Goal: Find specific page/section: Find specific page/section

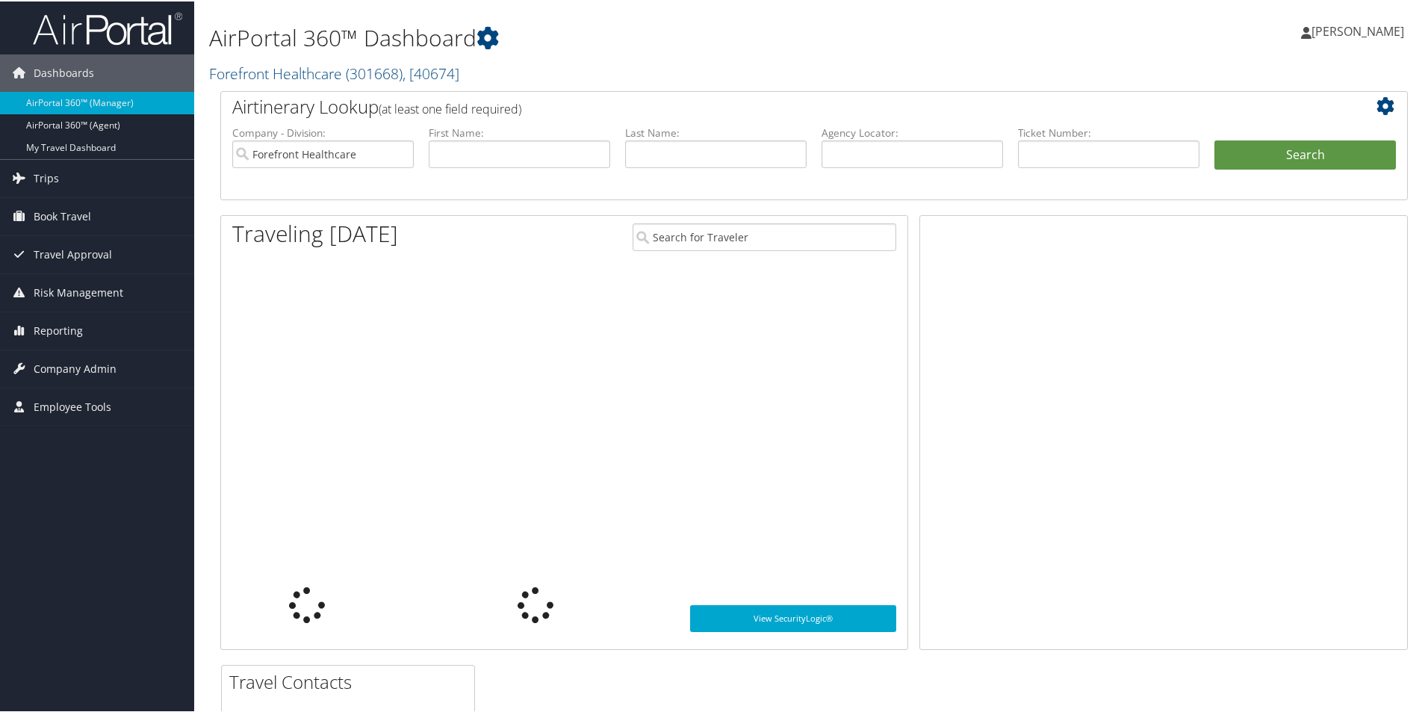
click at [287, 74] on link "Forefront Healthcare ( 301668 ) , [ 40674 ]" at bounding box center [334, 72] width 250 height 20
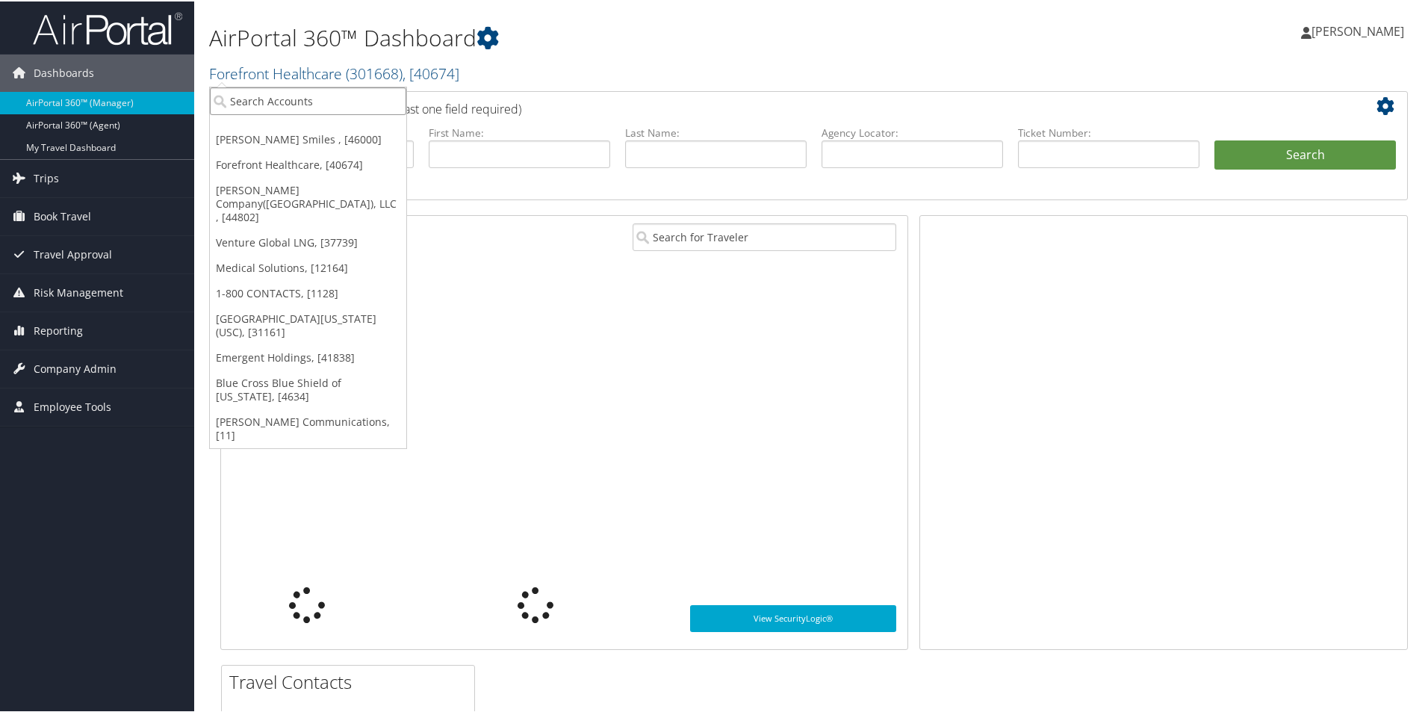
click at [293, 93] on input "search" at bounding box center [308, 100] width 196 height 28
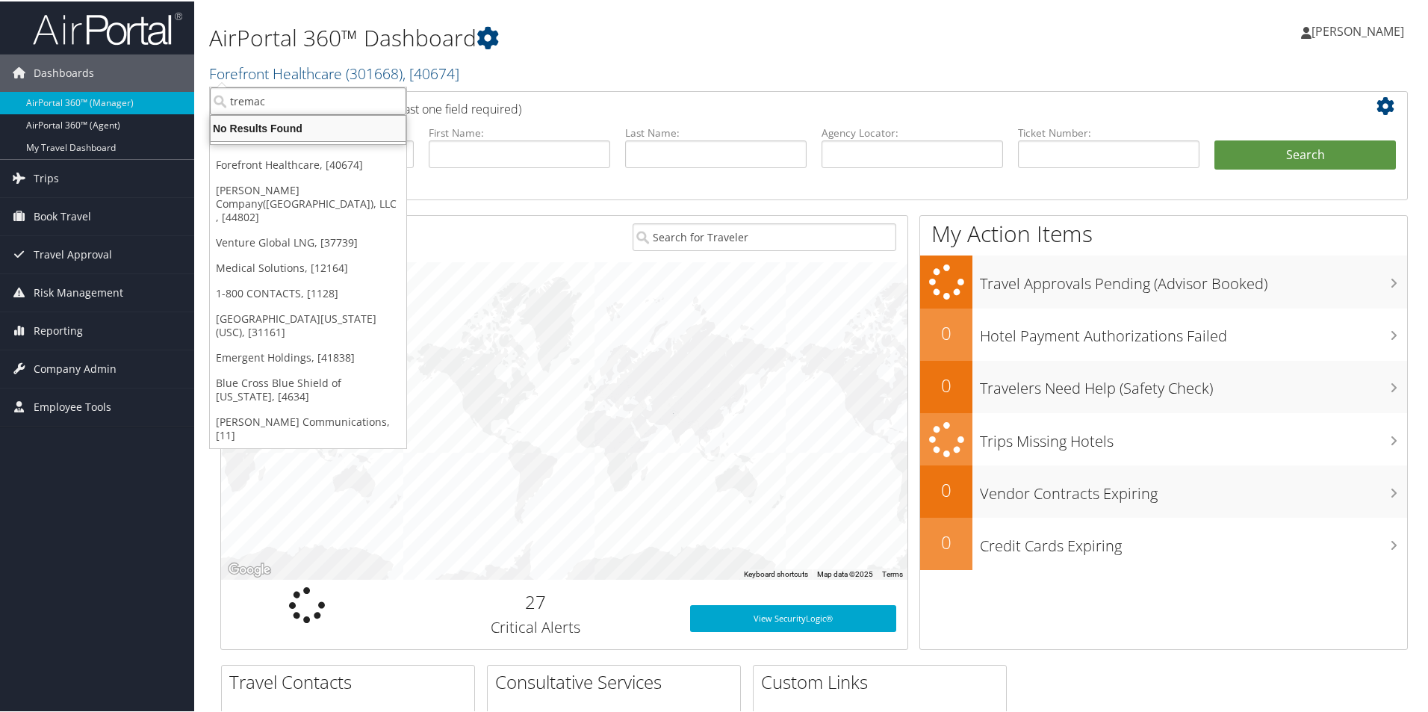
type input "tremac"
click at [276, 84] on div "AirPortal 360™ Dashboard Forefront Healthcare ( 301668 ) , [ 40674 ] Nuvia Smil…" at bounding box center [612, 48] width 806 height 82
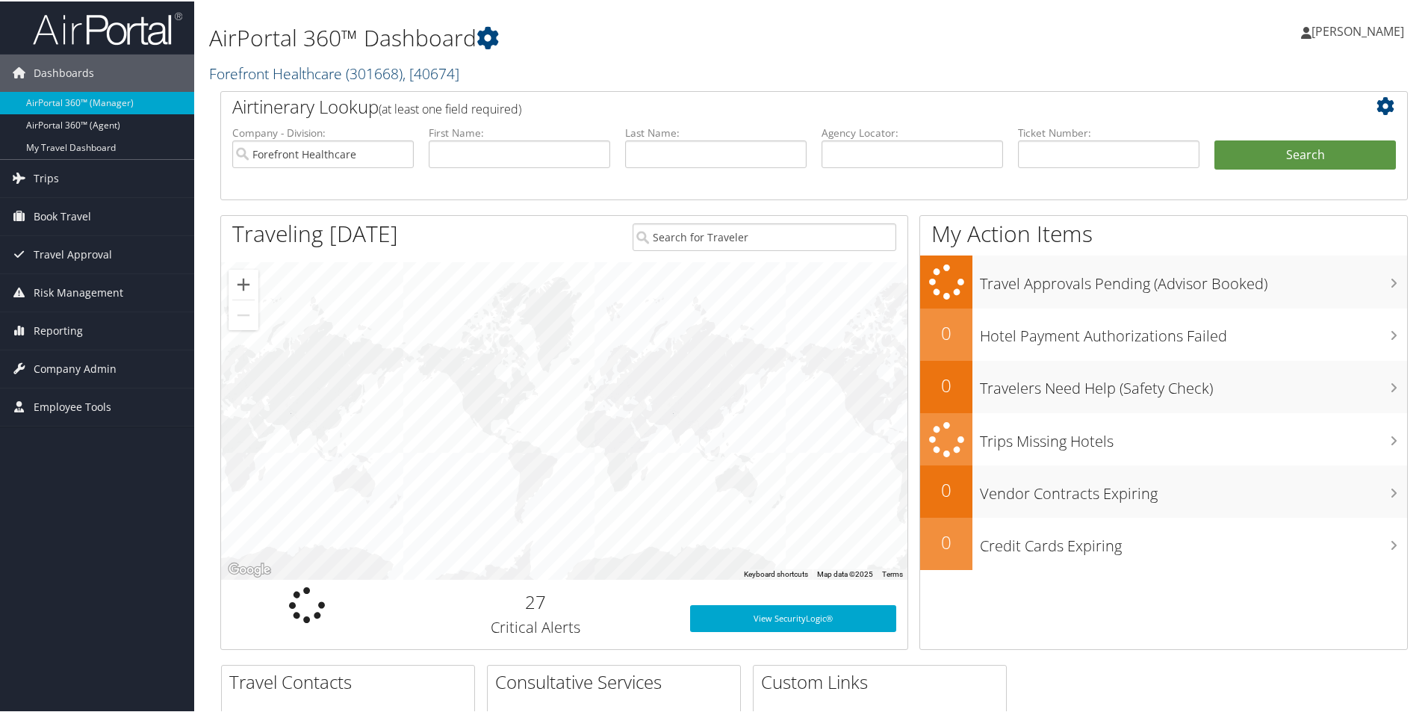
click at [280, 75] on link "Forefront Healthcare ( 301668 ) , [ 40674 ]" at bounding box center [334, 72] width 250 height 20
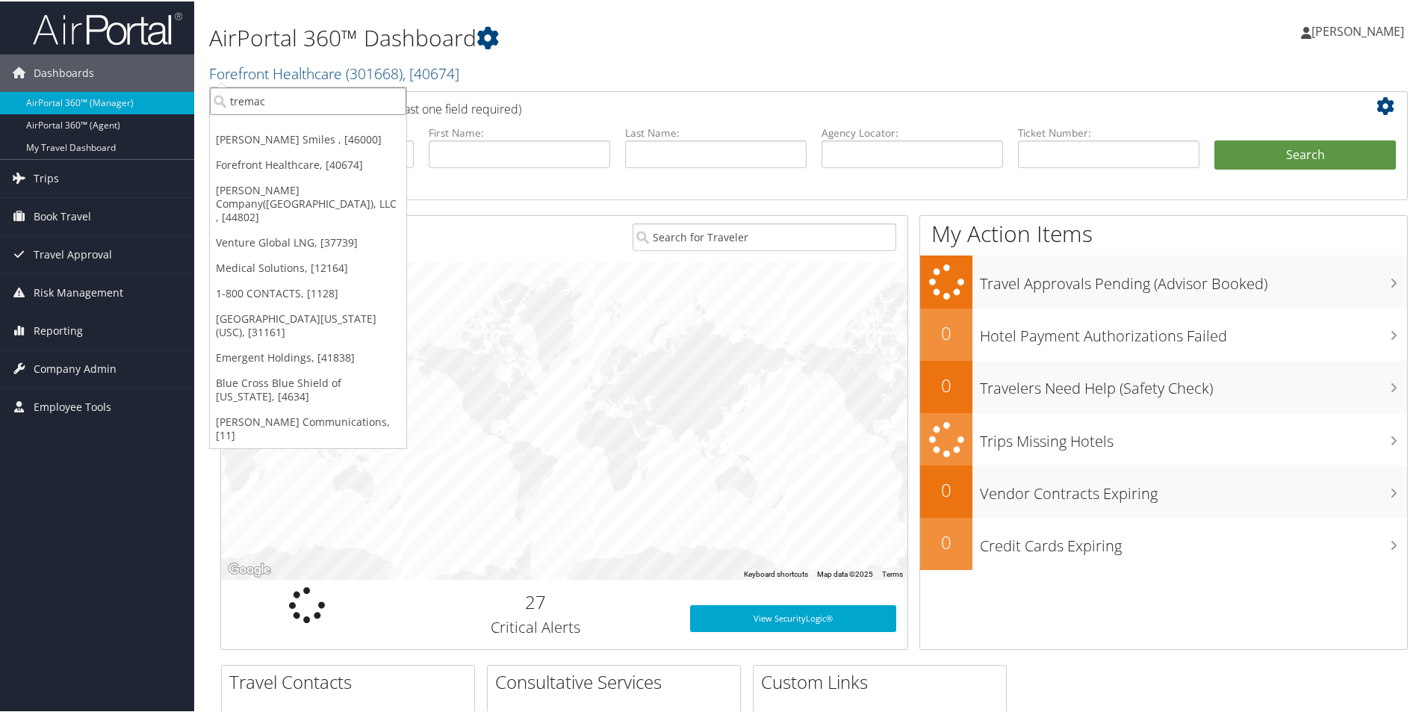
click at [282, 94] on input "tremac" at bounding box center [308, 100] width 196 height 28
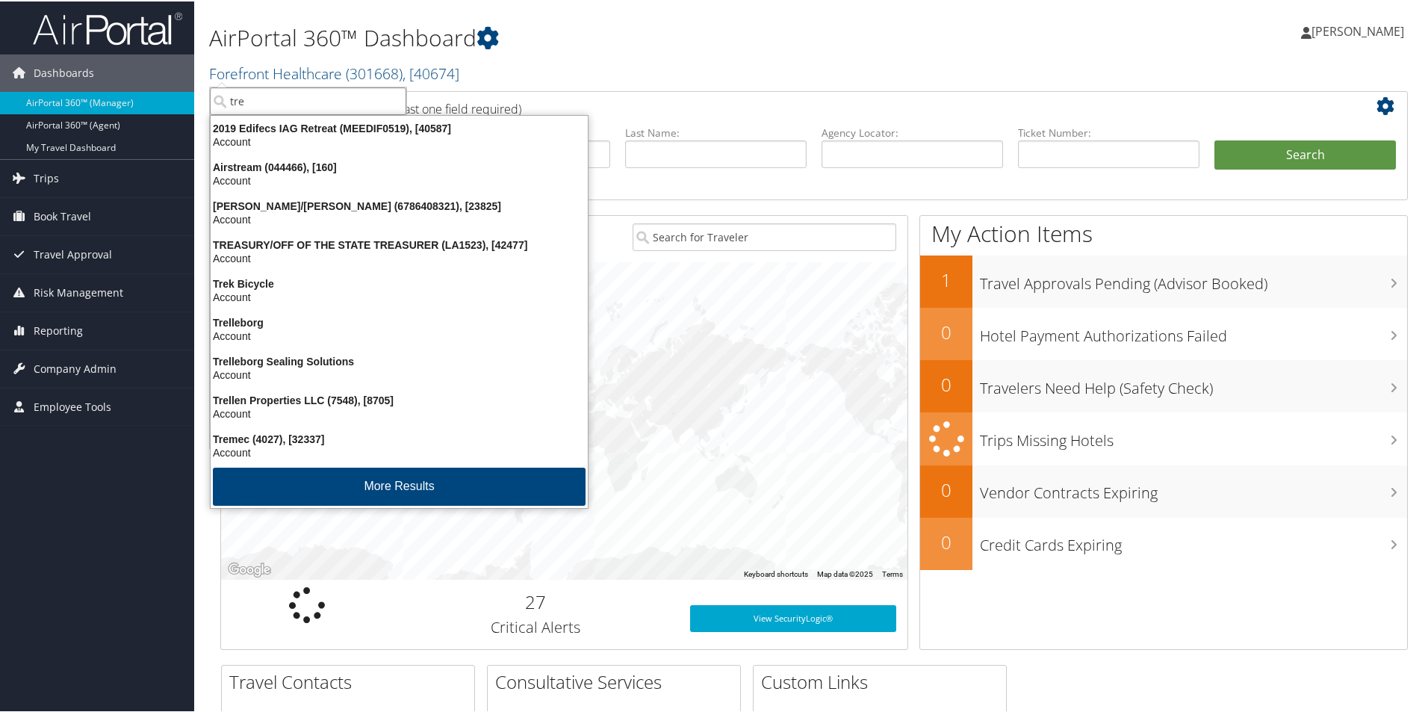
type input "trem"
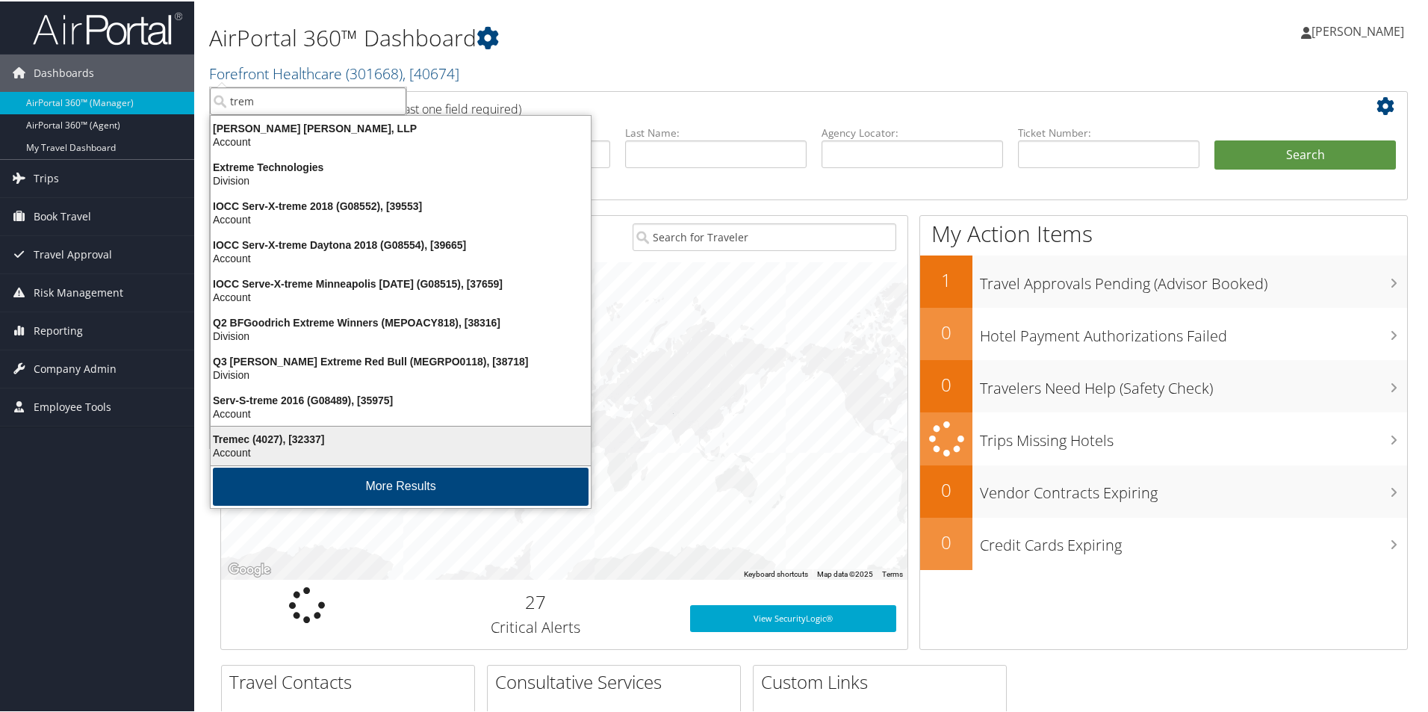
click at [293, 440] on div "Tremec (4027), [32337]" at bounding box center [401, 437] width 398 height 13
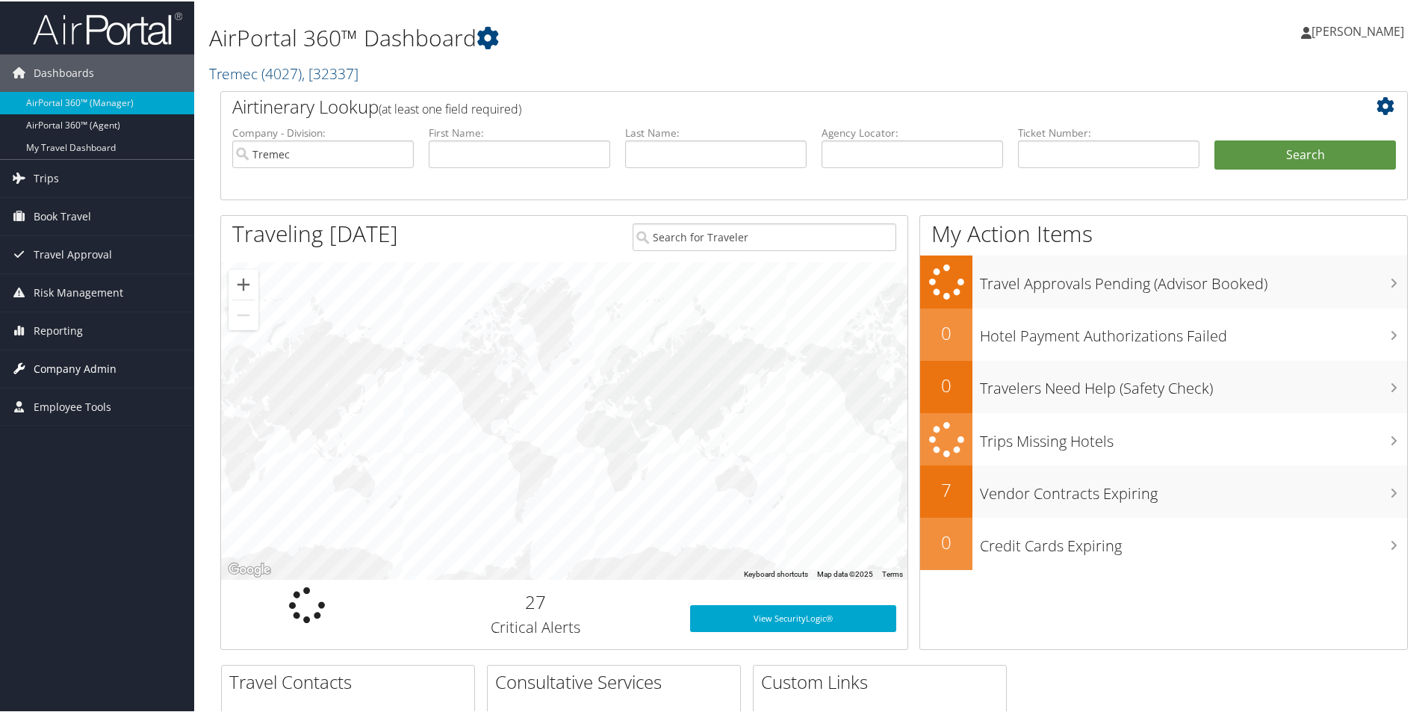
click at [67, 367] on span "Company Admin" at bounding box center [75, 367] width 83 height 37
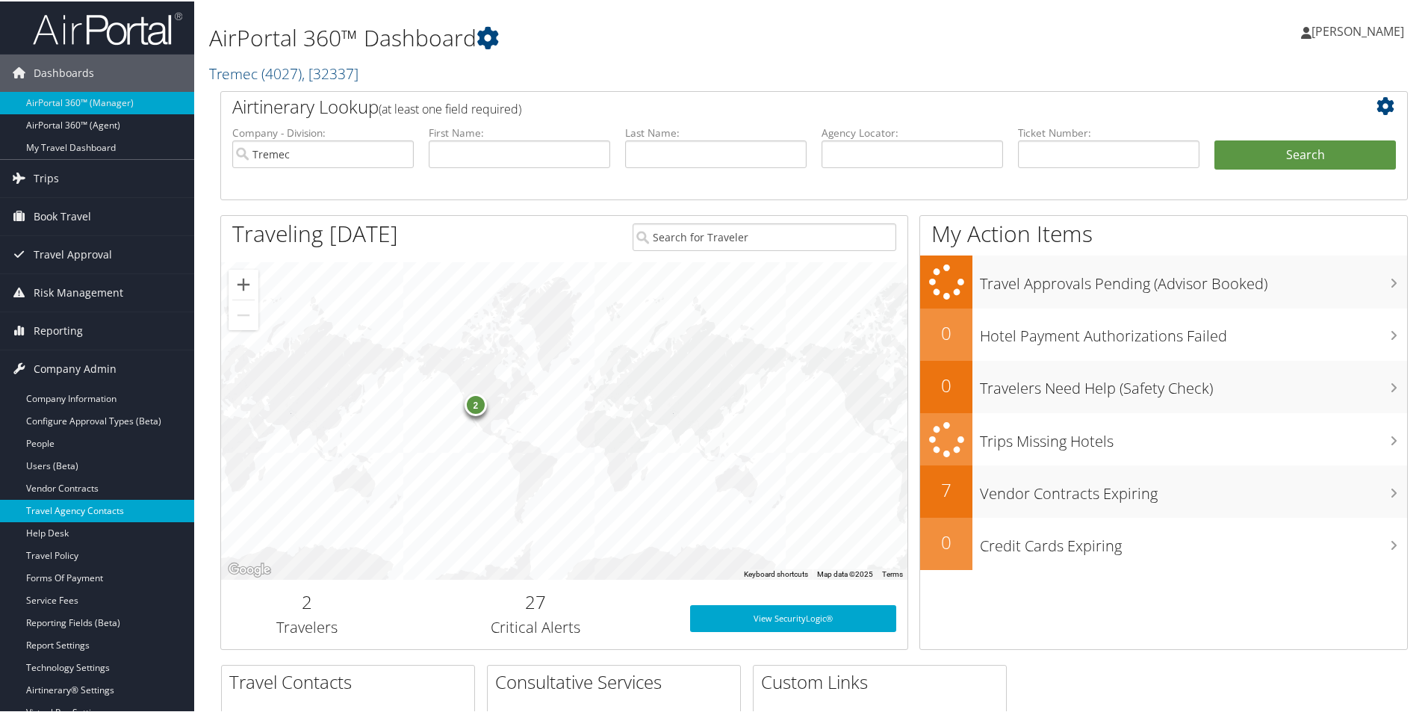
click at [108, 508] on link "Travel Agency Contacts" at bounding box center [97, 509] width 194 height 22
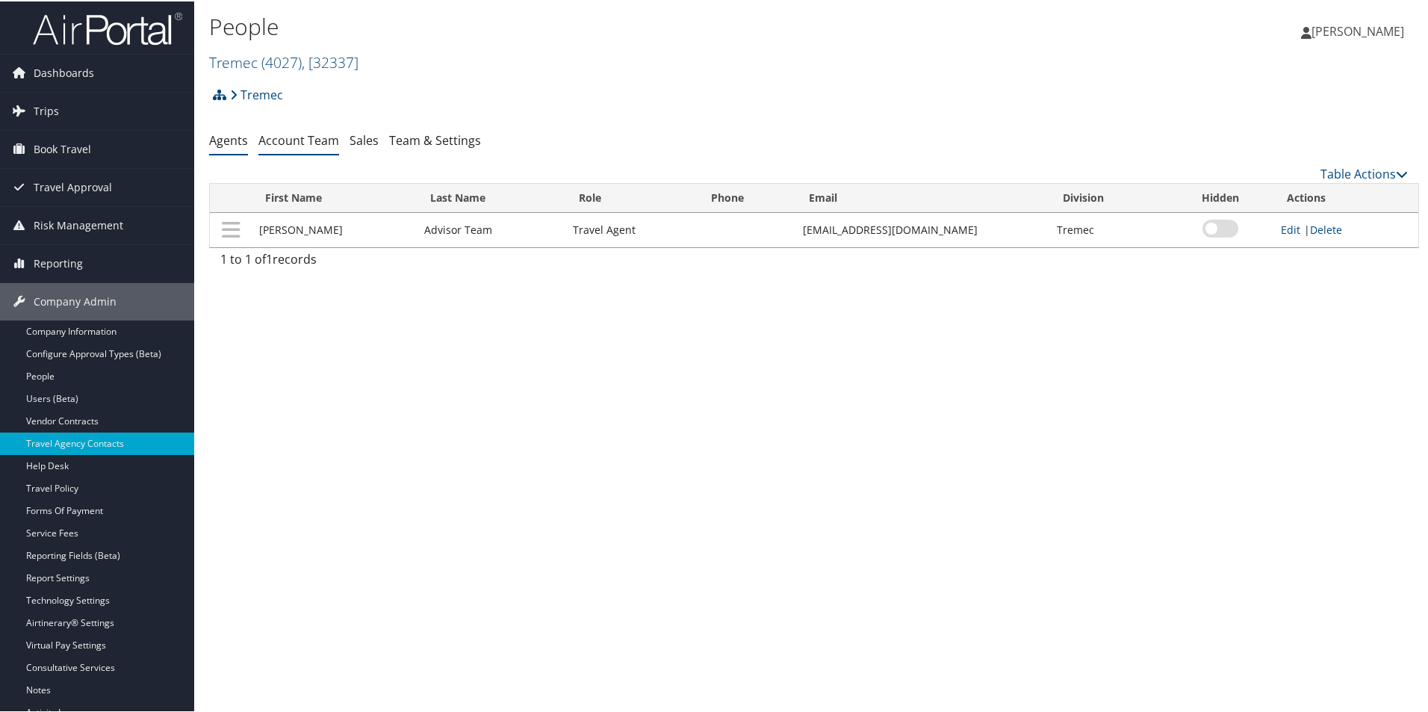
click at [284, 145] on link "Account Team" at bounding box center [298, 139] width 81 height 16
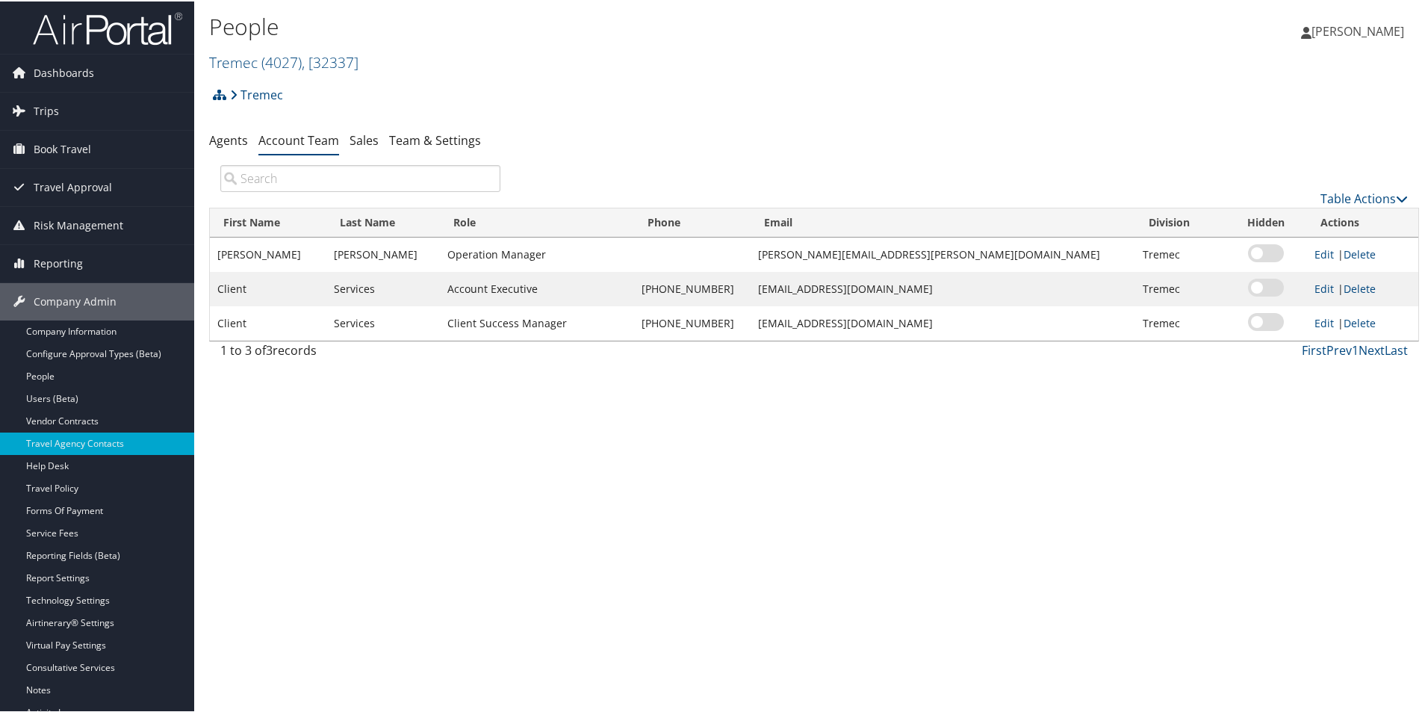
click at [296, 187] on input "search" at bounding box center [360, 177] width 280 height 27
click at [251, 60] on link "Tremec ( 4027 ) , [ 32337 ]" at bounding box center [283, 61] width 149 height 20
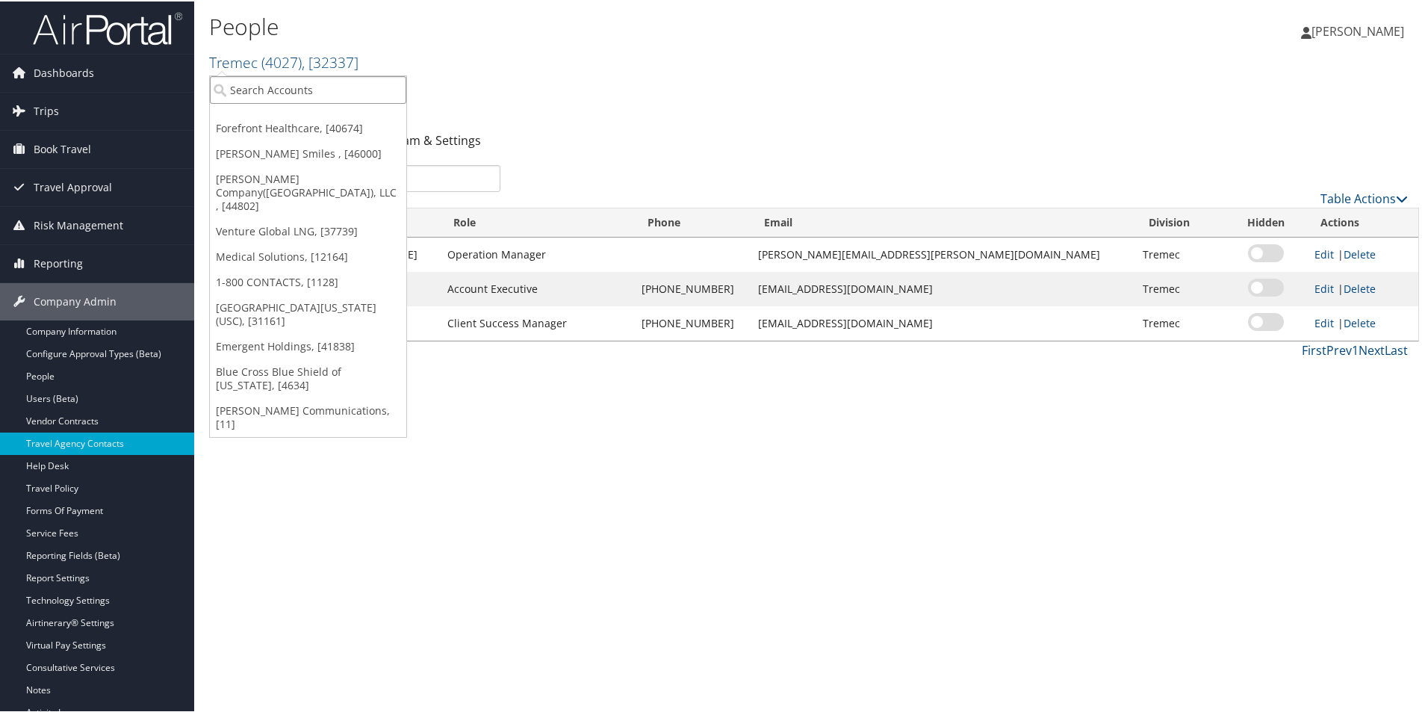
click at [253, 82] on input "search" at bounding box center [308, 89] width 196 height 28
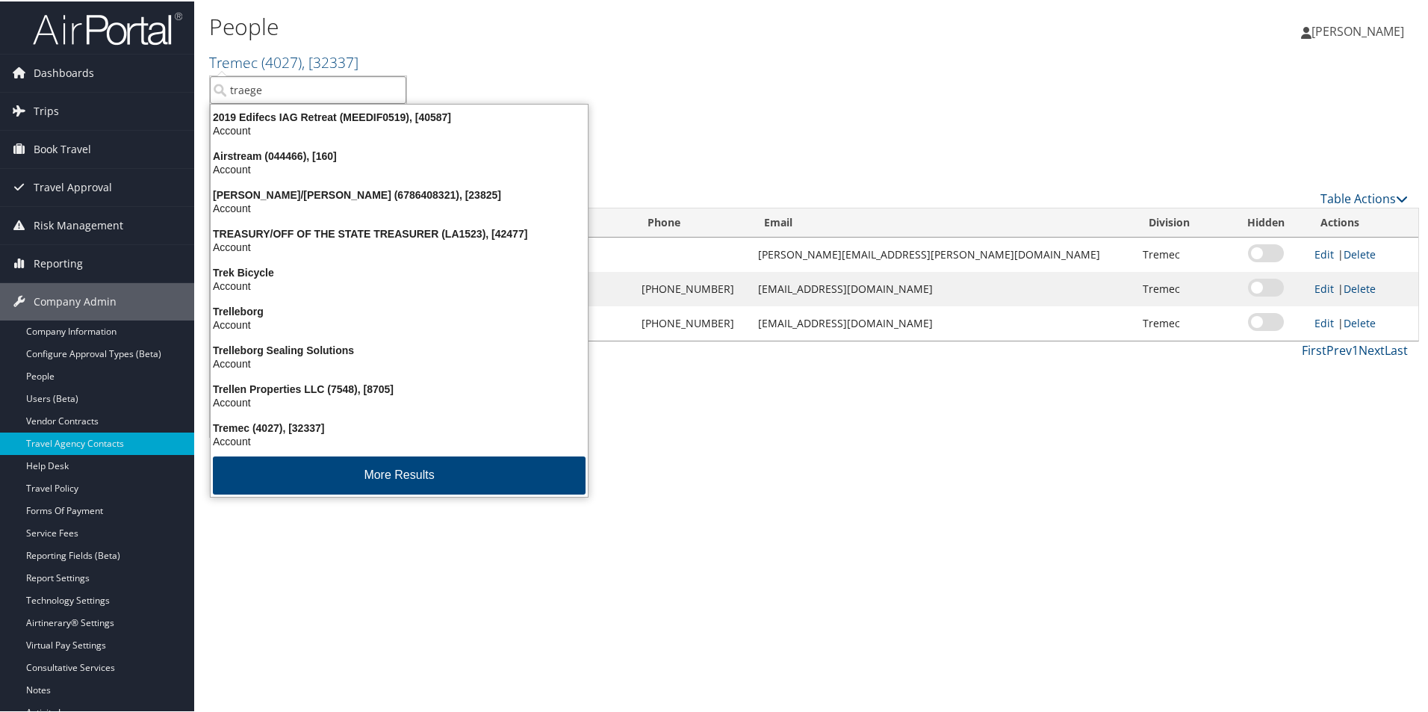
type input "traeger"
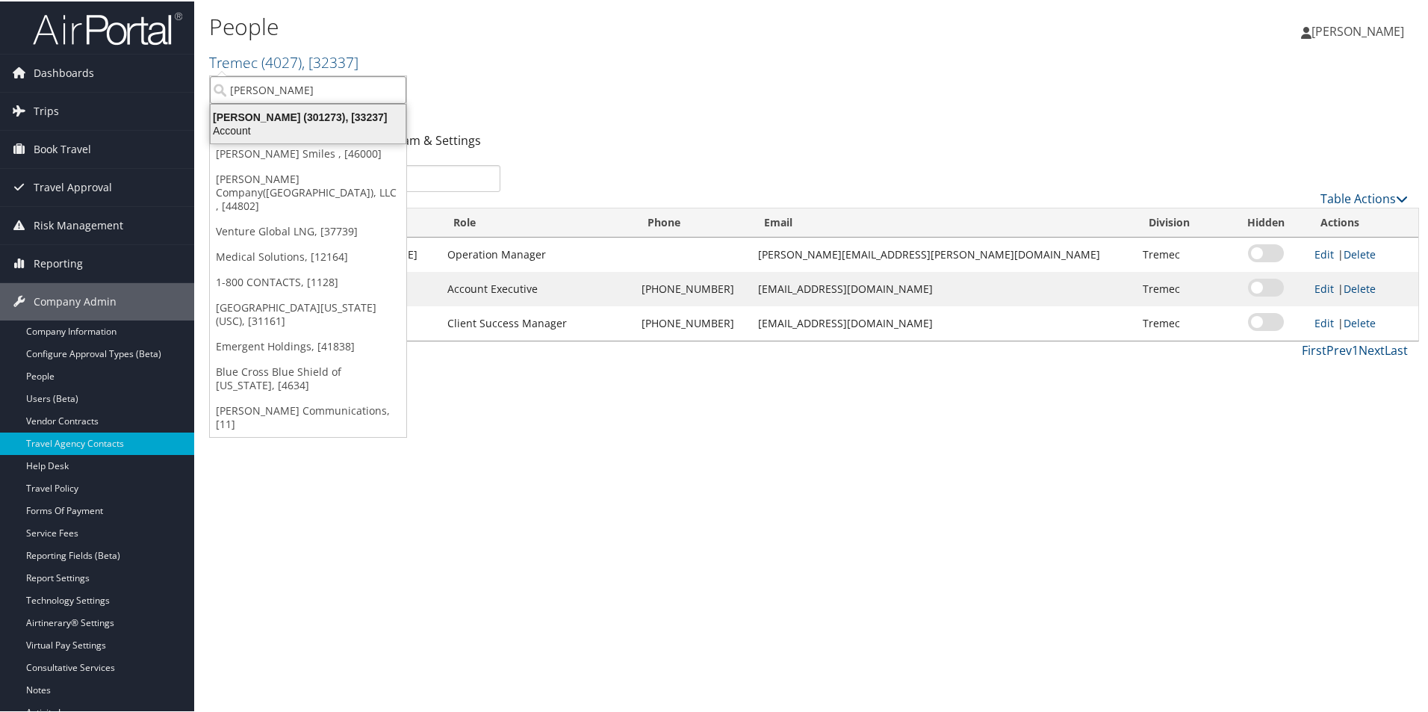
click at [314, 121] on div "Traeger (301273), [33237]" at bounding box center [308, 115] width 213 height 13
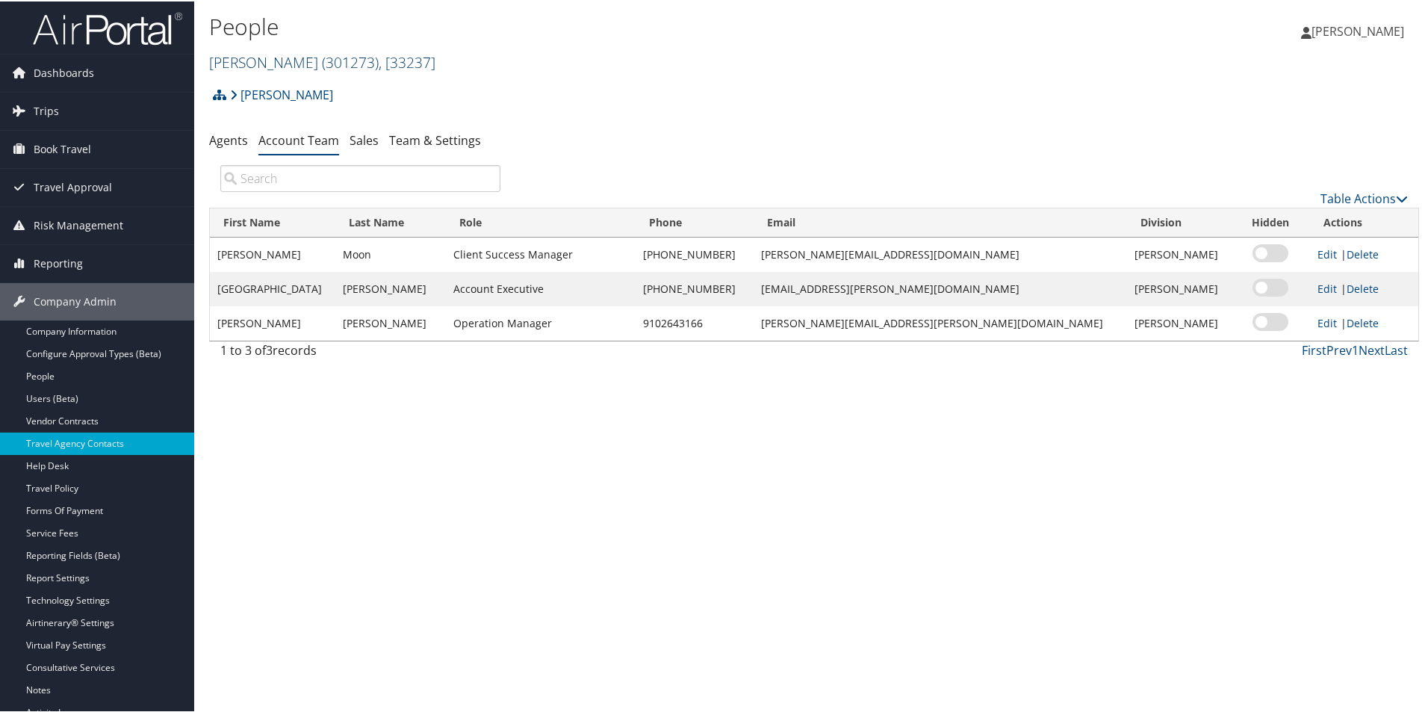
click at [322, 55] on span "( 301273 )" at bounding box center [350, 61] width 57 height 20
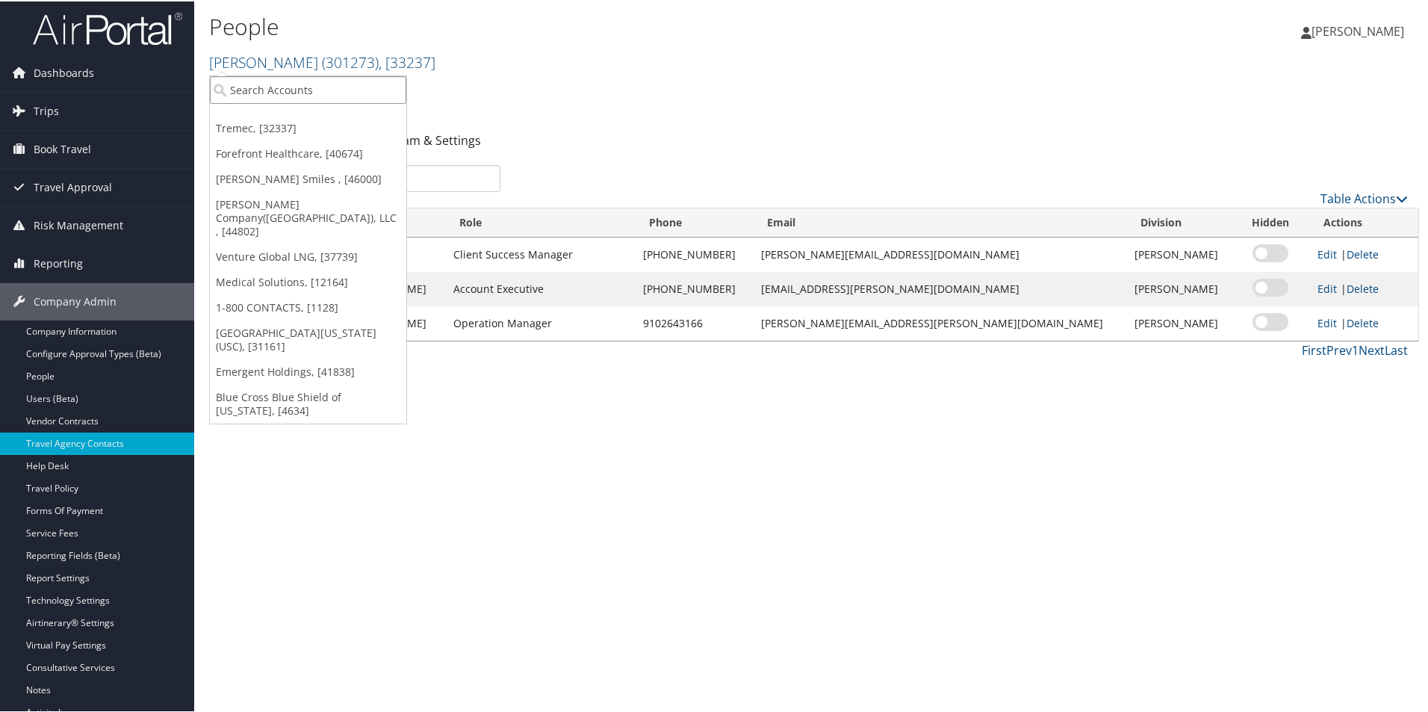
click at [278, 81] on input "search" at bounding box center [308, 89] width 196 height 28
type input "all st"
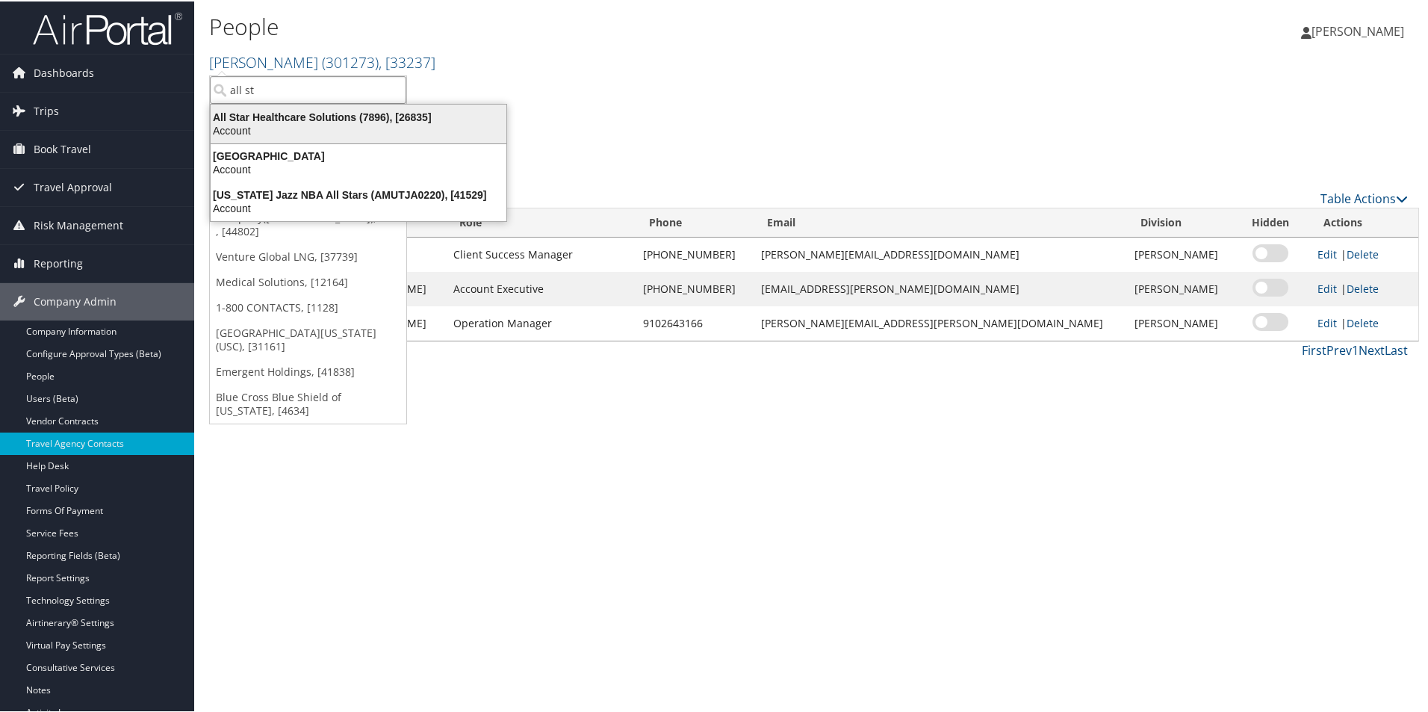
click at [320, 131] on div "Account" at bounding box center [359, 128] width 314 height 13
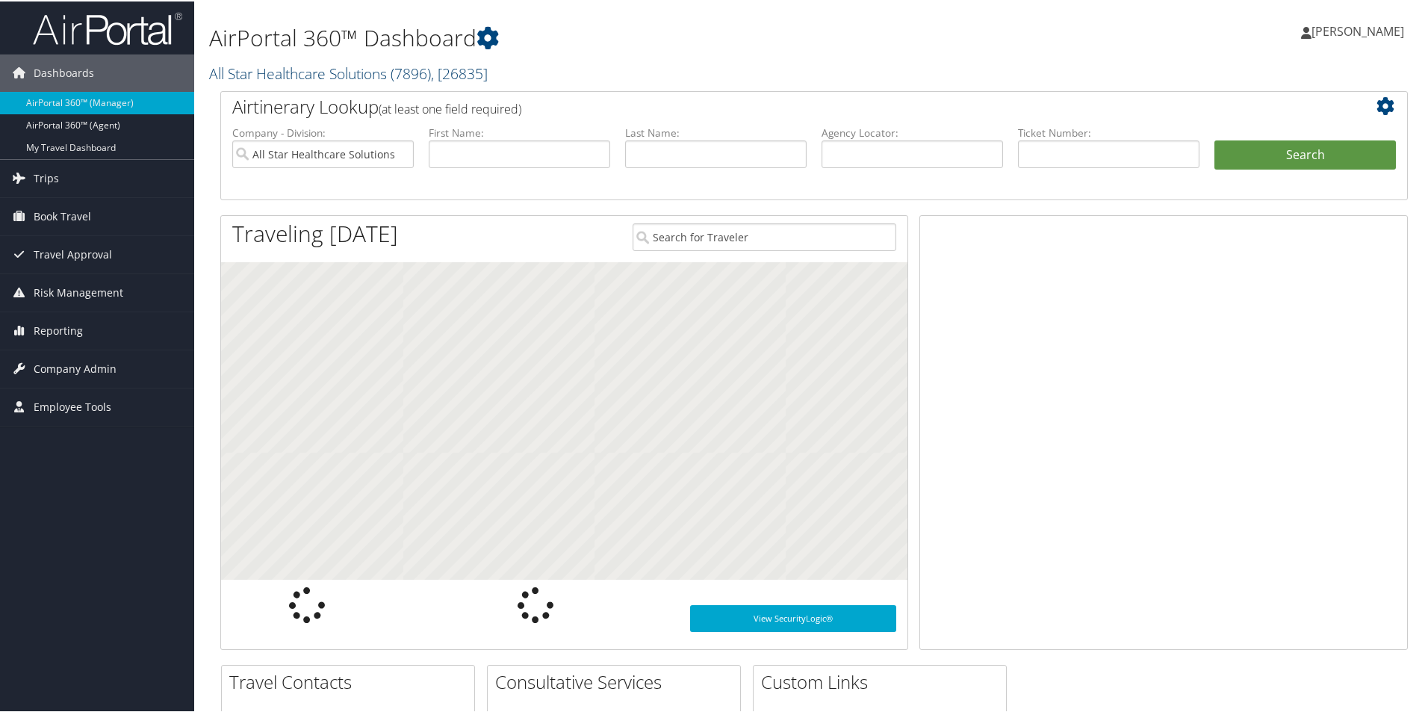
click at [265, 65] on link "All Star Healthcare Solutions ( 7896 ) , [ 26835 ]" at bounding box center [348, 72] width 278 height 20
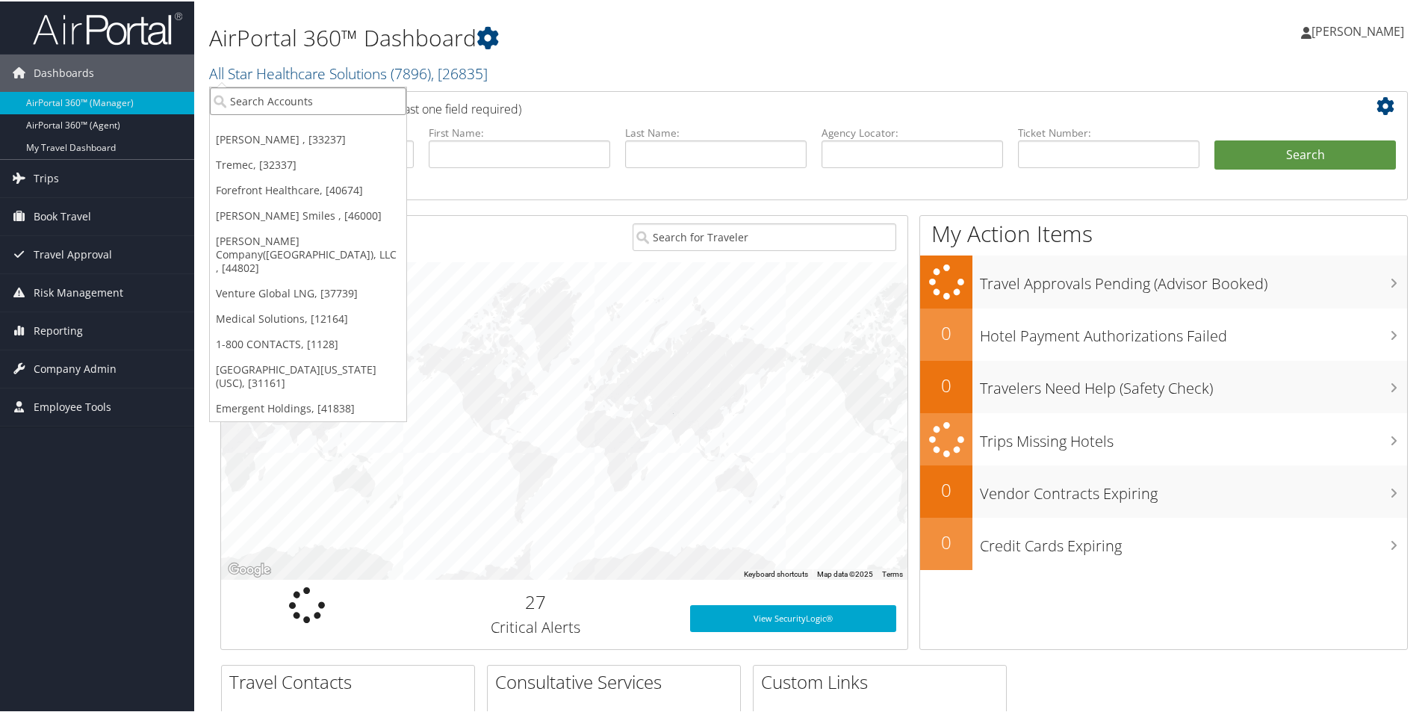
click at [282, 98] on input "search" at bounding box center [308, 100] width 196 height 28
type input "radian"
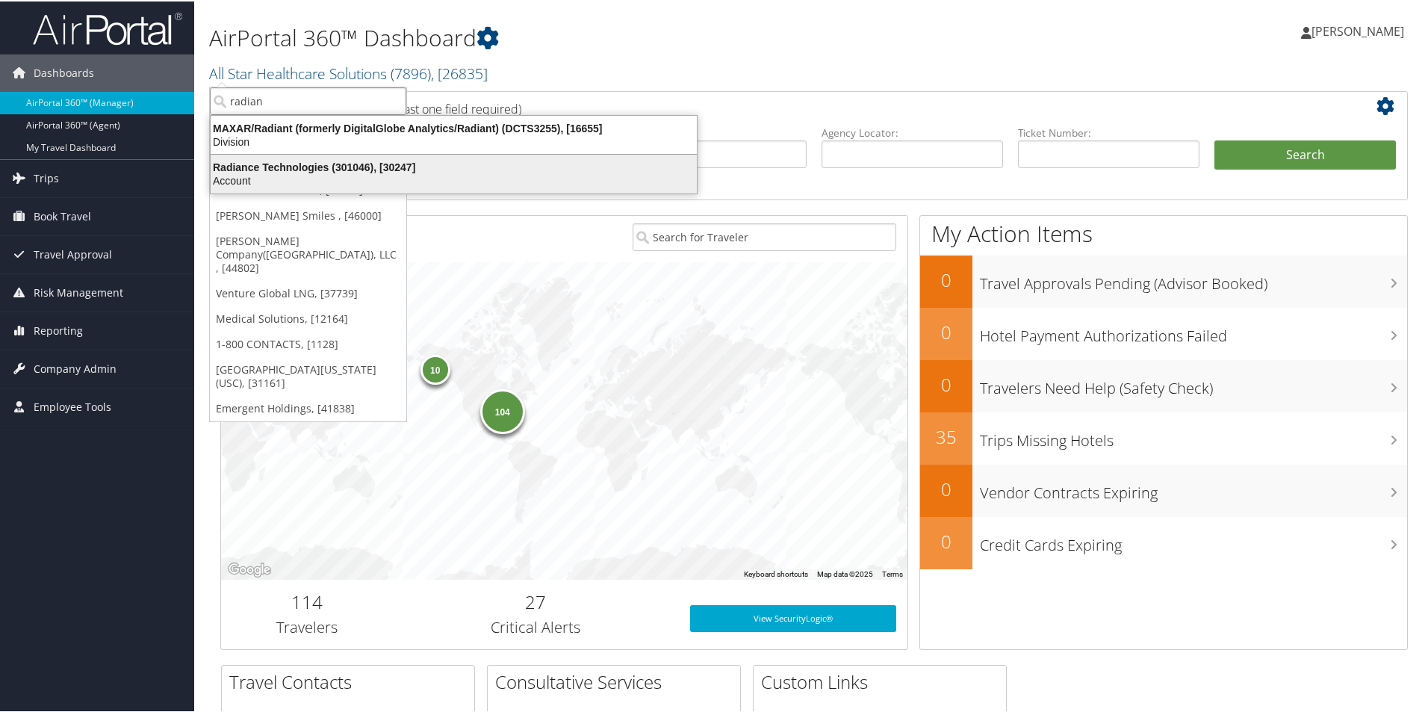
click at [357, 175] on div "Account" at bounding box center [454, 178] width 504 height 13
